Goal: Task Accomplishment & Management: Use online tool/utility

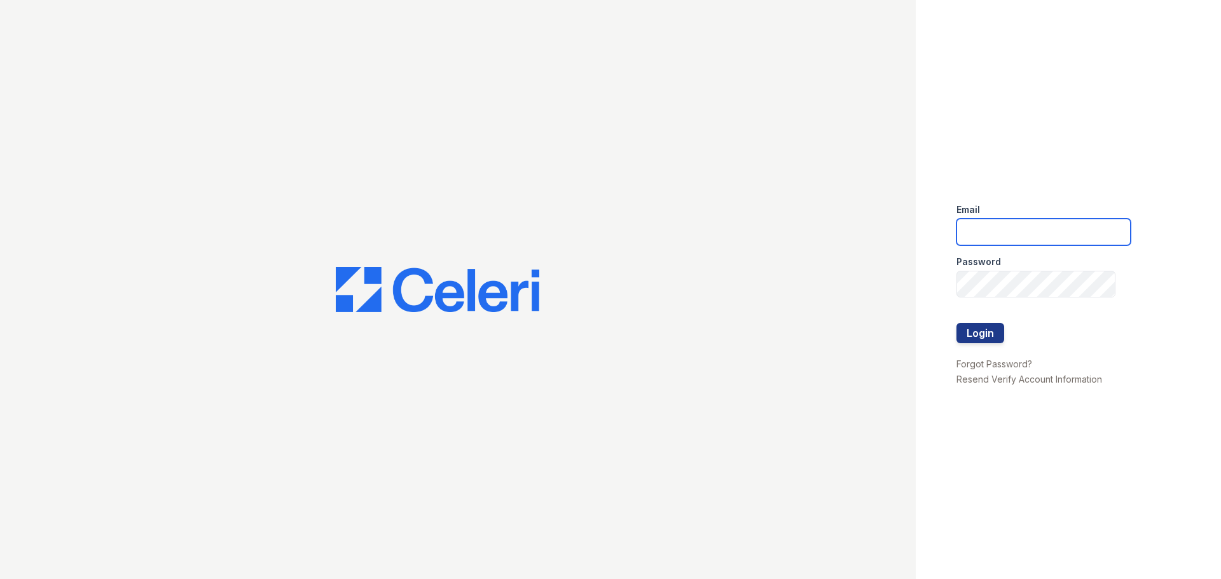
click at [996, 230] on input "email" at bounding box center [1043, 232] width 174 height 27
type input "[EMAIL_ADDRESS][DOMAIN_NAME]"
click at [982, 336] on button "Login" at bounding box center [980, 333] width 48 height 20
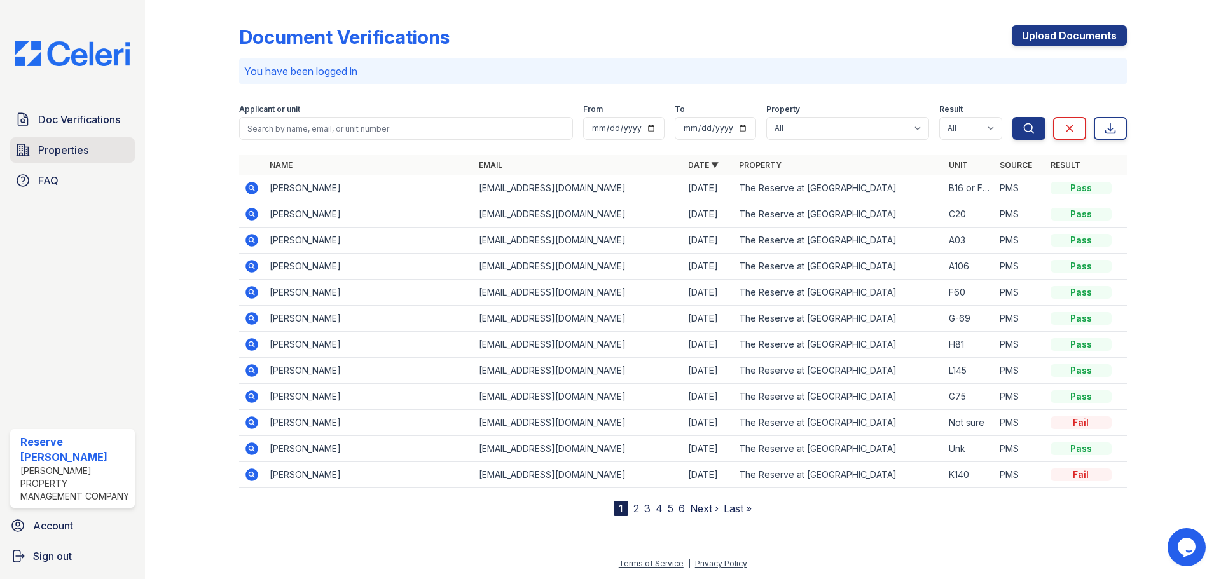
click at [86, 150] on span "Properties" at bounding box center [63, 149] width 50 height 15
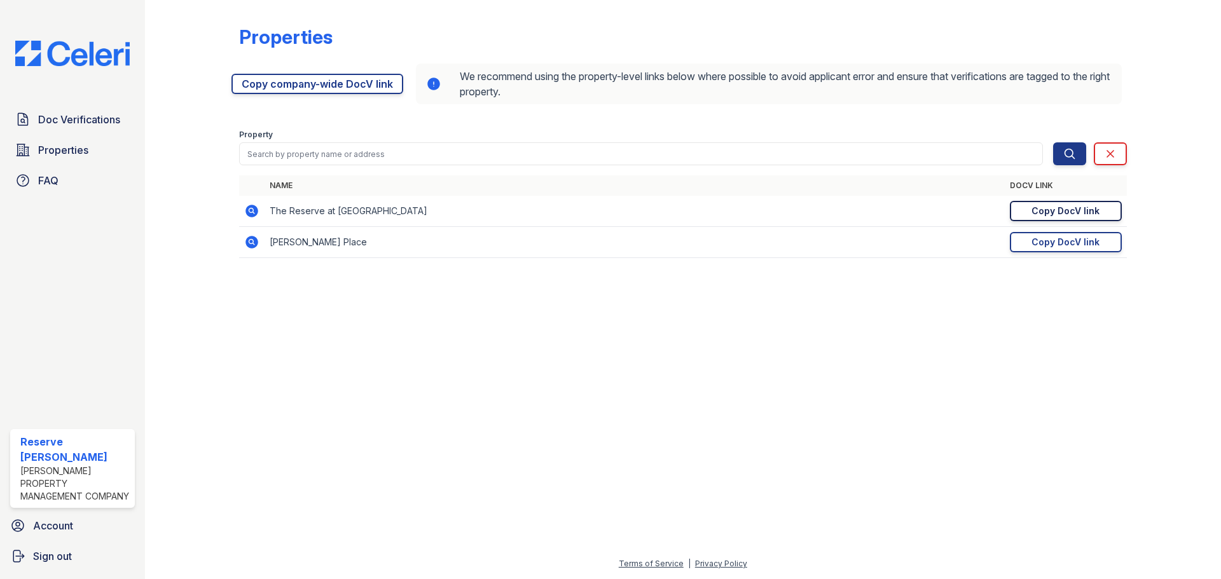
click at [1057, 214] on div "Copy DocV link" at bounding box center [1065, 211] width 68 height 13
click at [33, 188] on link "FAQ" at bounding box center [72, 180] width 125 height 25
